Goal: Task Accomplishment & Management: Use online tool/utility

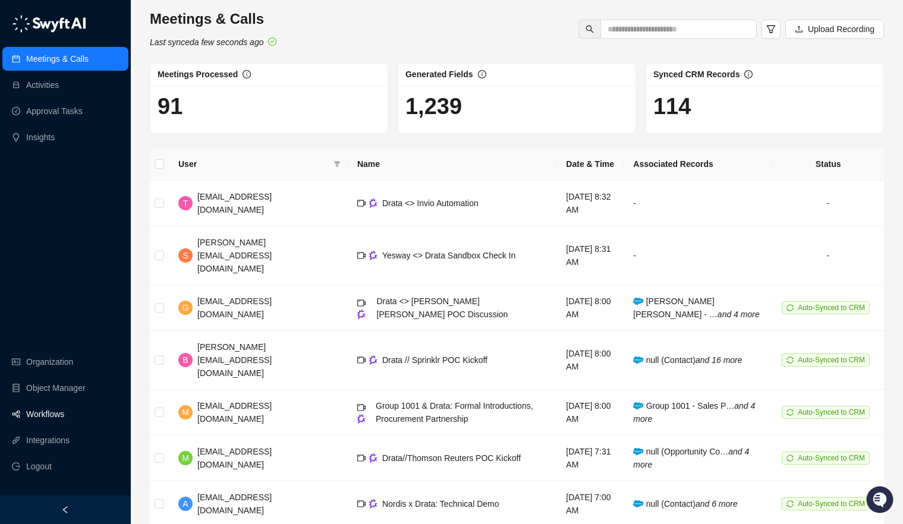
click at [44, 418] on link "Workflows" at bounding box center [45, 414] width 38 height 24
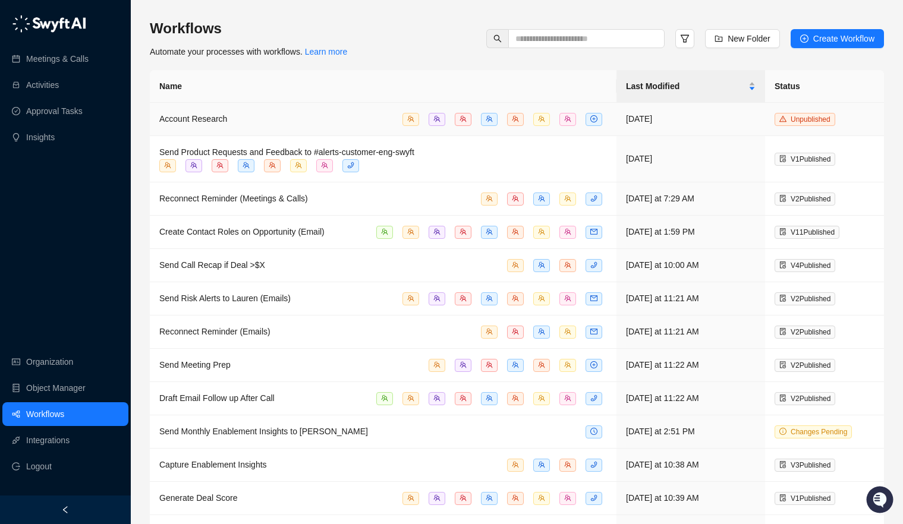
click at [254, 119] on div "Account Research" at bounding box center [383, 119] width 448 height 14
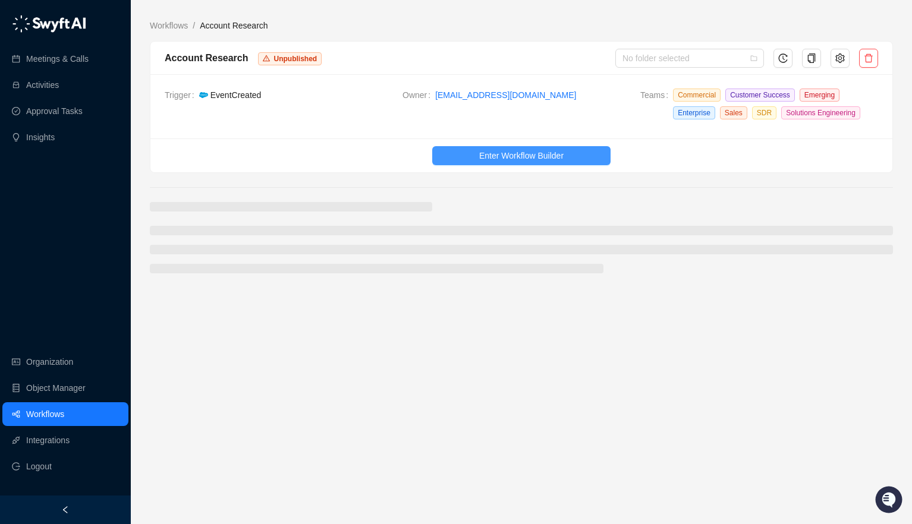
click at [511, 150] on span "Enter Workflow Builder" at bounding box center [521, 155] width 84 height 13
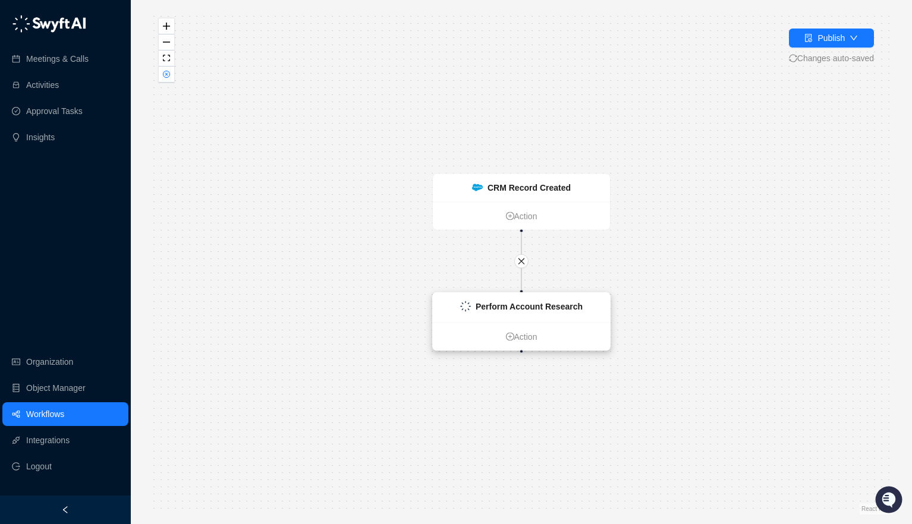
click at [522, 305] on strong "Perform Account Research" at bounding box center [529, 307] width 107 height 10
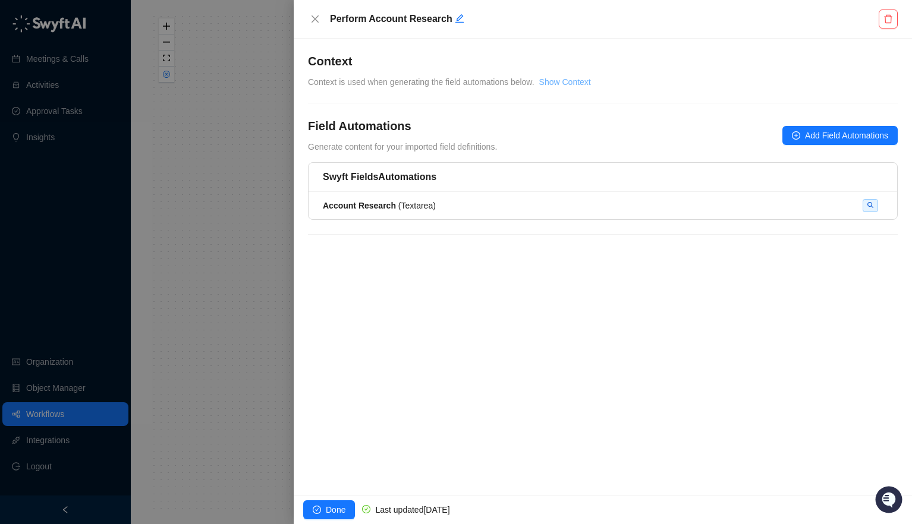
click at [572, 83] on link "Show Context" at bounding box center [565, 82] width 52 height 10
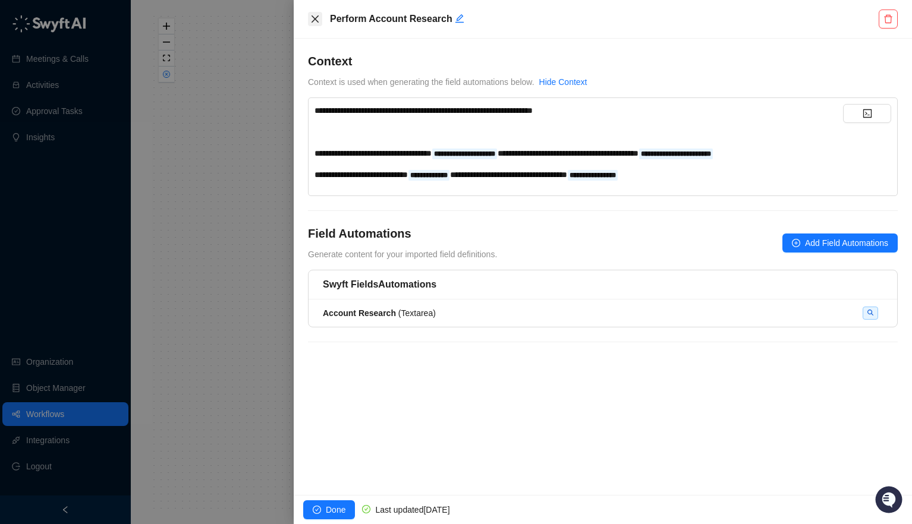
click at [311, 20] on icon "close" at bounding box center [315, 19] width 10 height 10
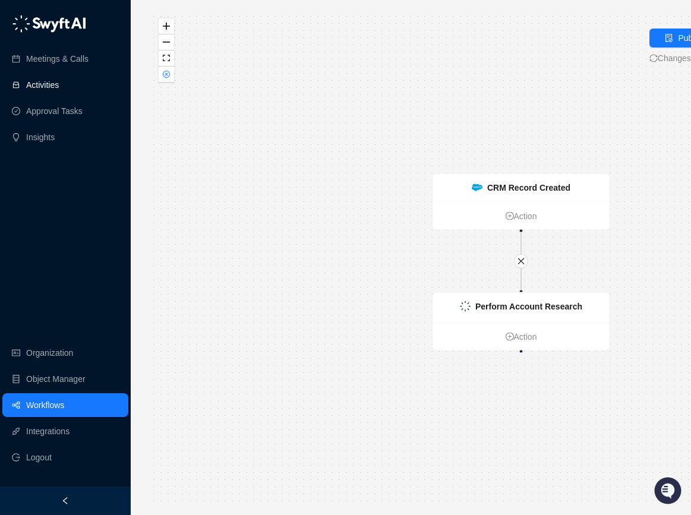
click at [45, 75] on link "Activities" at bounding box center [42, 85] width 33 height 24
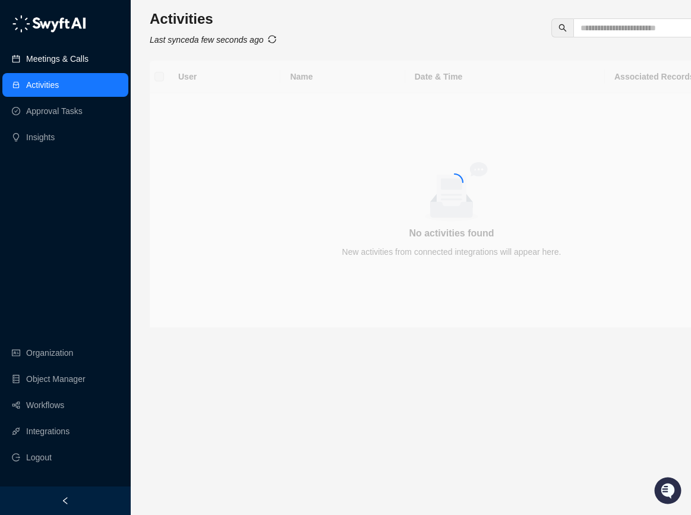
click at [43, 66] on link "Meetings & Calls" at bounding box center [57, 59] width 62 height 24
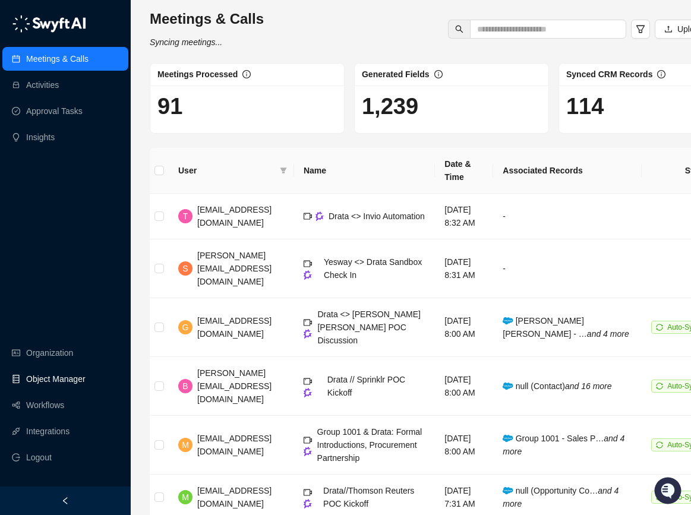
click at [49, 389] on link "Object Manager" at bounding box center [55, 379] width 59 height 24
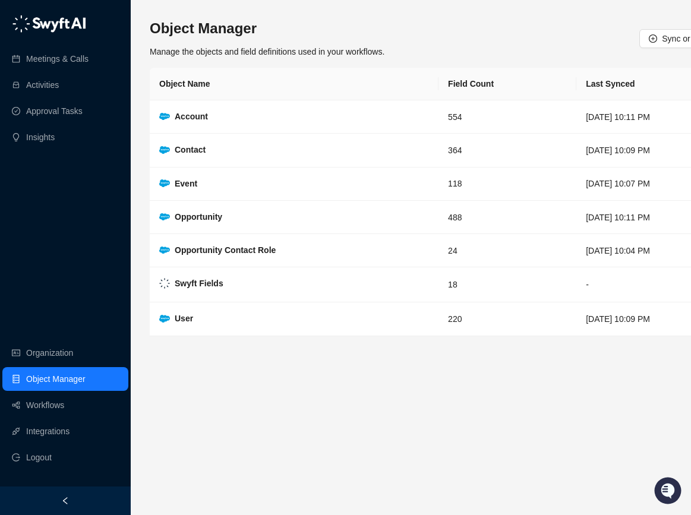
click at [50, 401] on ul "Organization Object Manager Workflows Integrations Logout" at bounding box center [65, 405] width 131 height 133
click at [59, 414] on link "Workflows" at bounding box center [45, 406] width 38 height 24
